Goal: Task Accomplishment & Management: Use online tool/utility

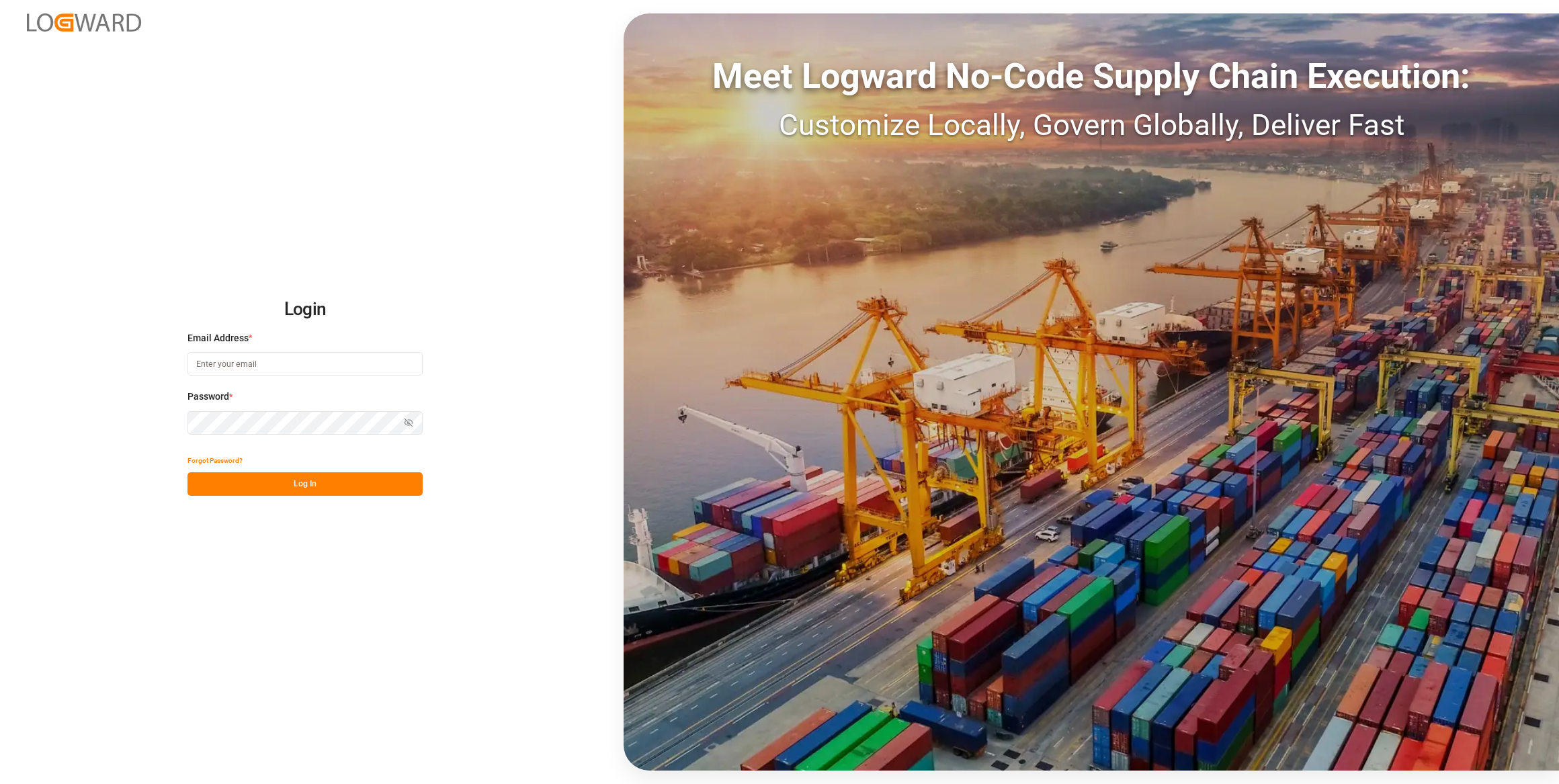
type input "[EMAIL_ADDRESS][PERSON_NAME][DOMAIN_NAME]"
click at [325, 477] on button "Log In" at bounding box center [305, 484] width 235 height 24
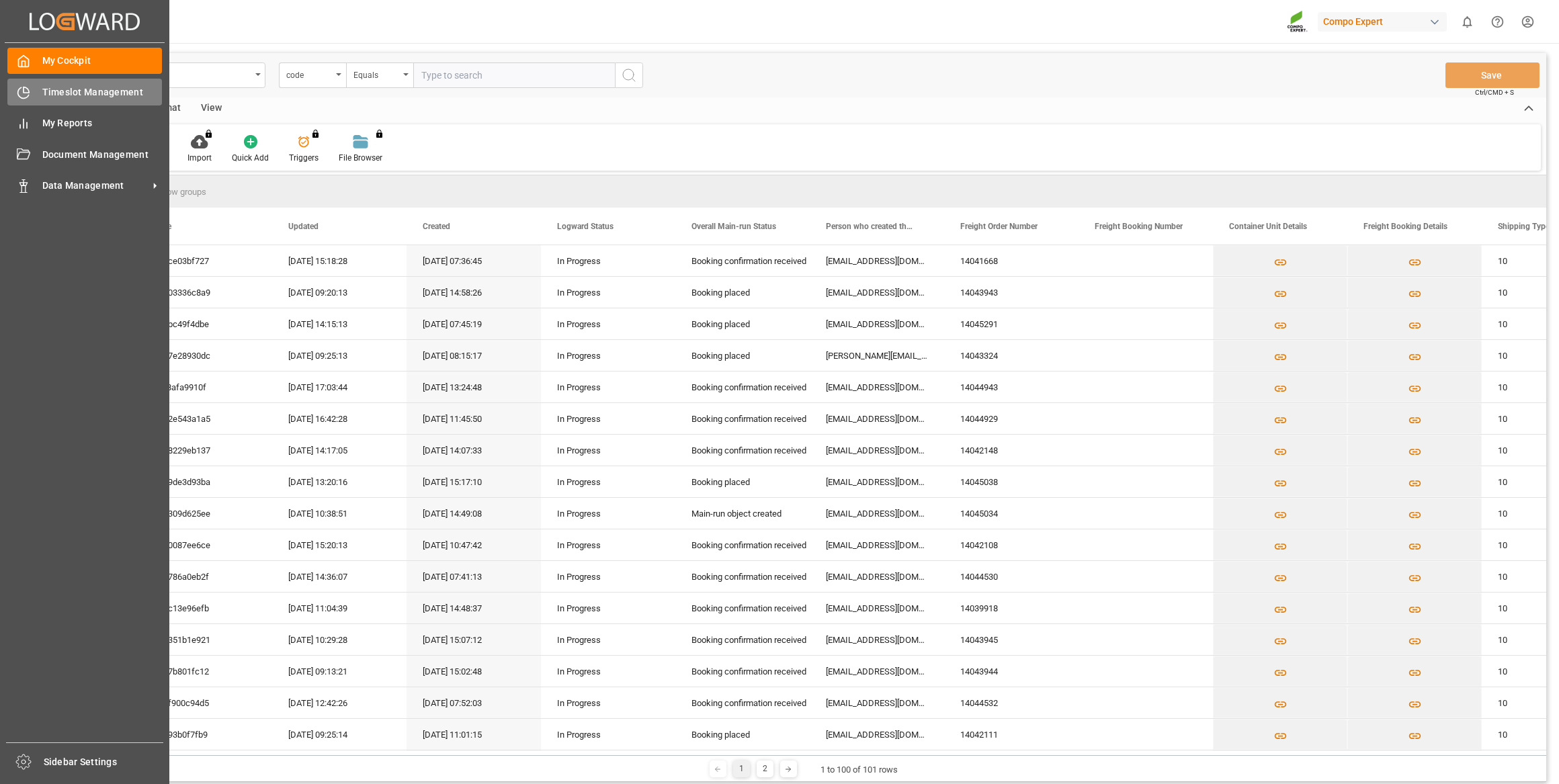
click at [47, 97] on span "Timeslot Management" at bounding box center [102, 92] width 120 height 14
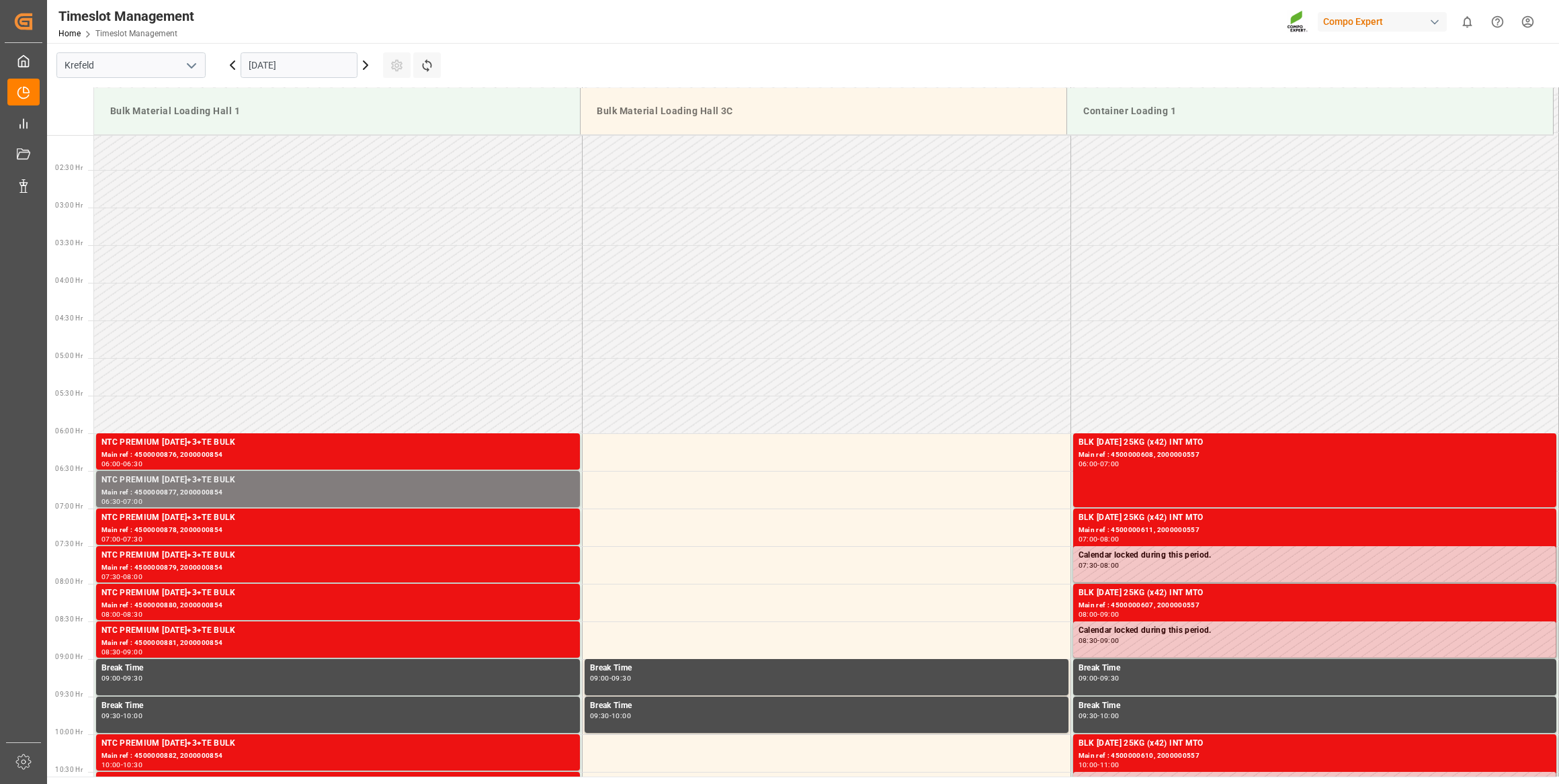
scroll to position [152, 0]
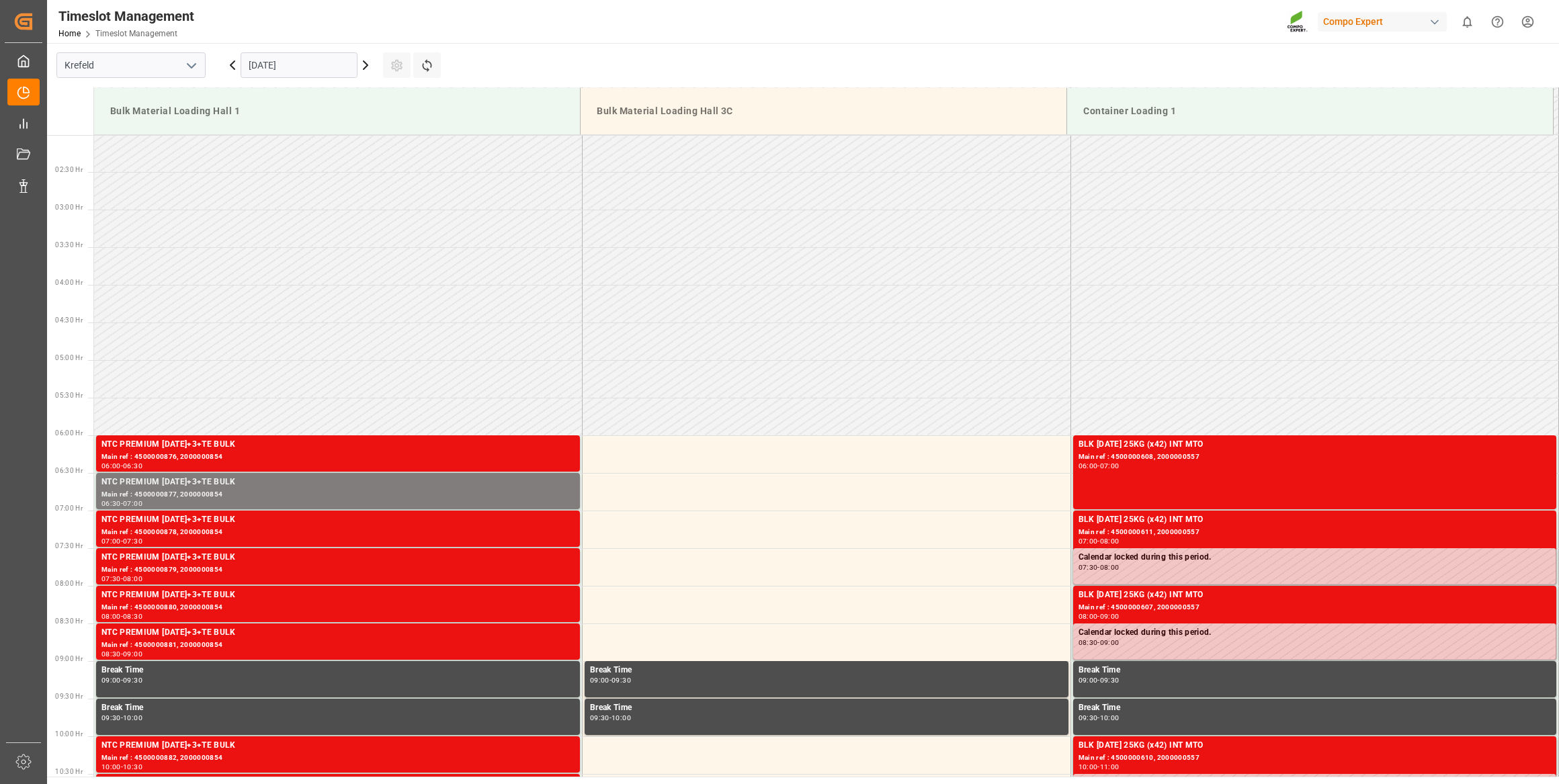
click at [365, 67] on icon at bounding box center [366, 65] width 4 height 8
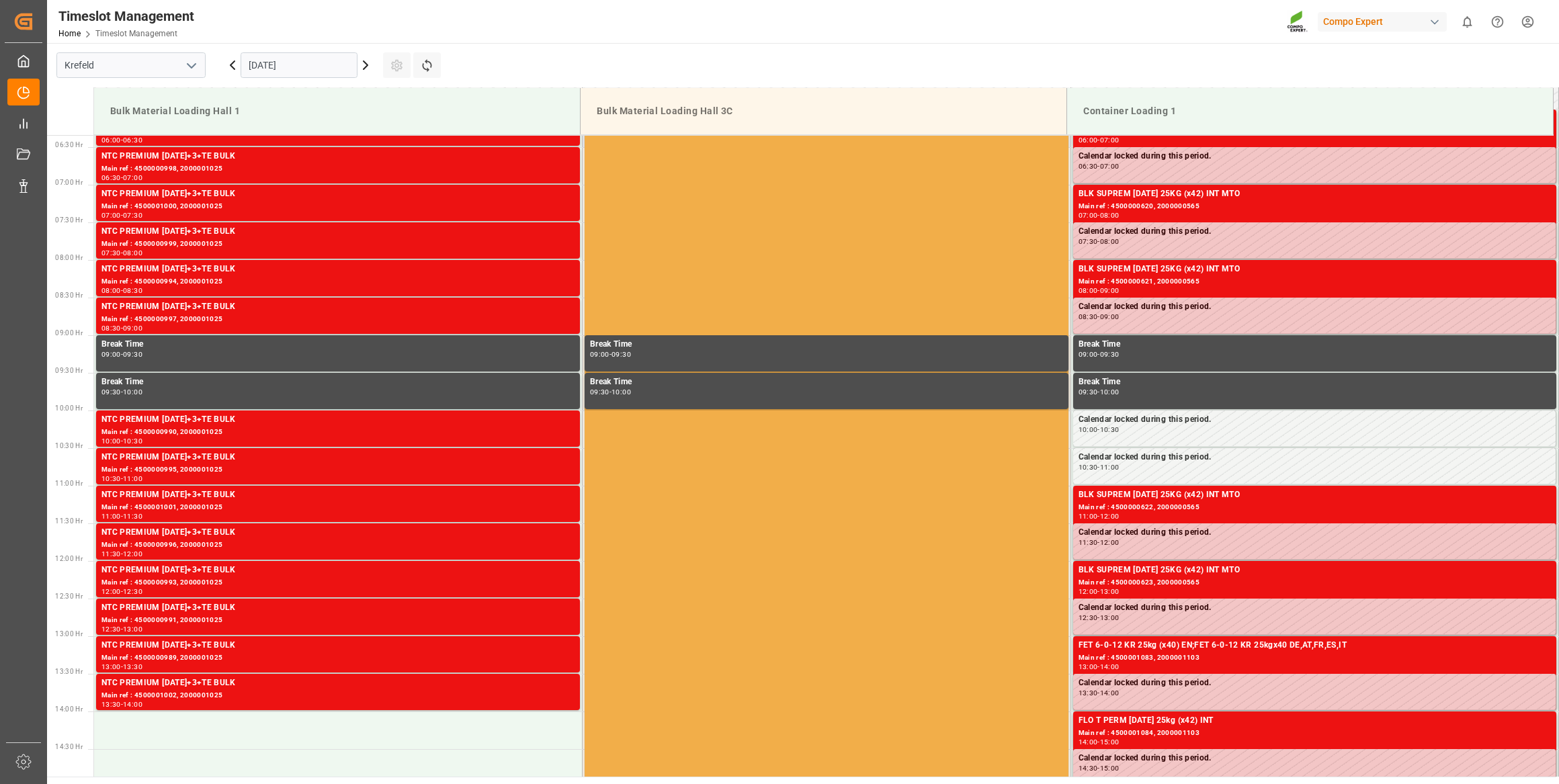
scroll to position [457, 0]
